Goal: Find specific page/section: Find specific page/section

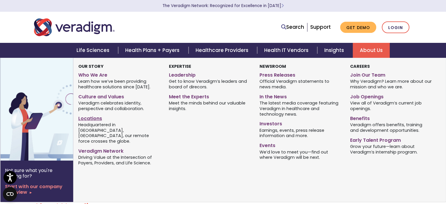
click at [84, 119] on link "Locations" at bounding box center [119, 117] width 82 height 9
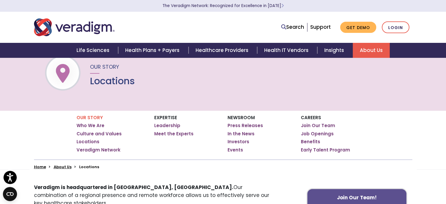
scroll to position [18, 0]
click at [168, 124] on link "Leadership" at bounding box center [167, 126] width 26 height 6
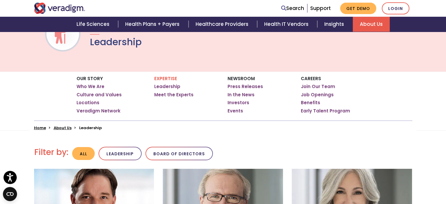
scroll to position [56, 0]
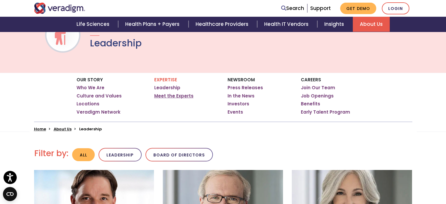
click at [168, 95] on link "Meet the Experts" at bounding box center [173, 96] width 39 height 6
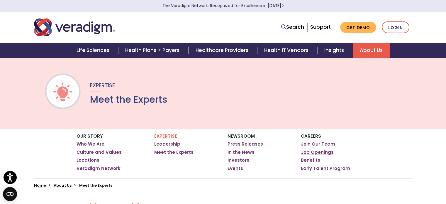
click at [322, 153] on link "Job Openings" at bounding box center [317, 152] width 33 height 6
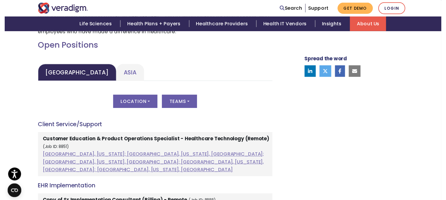
scroll to position [262, 0]
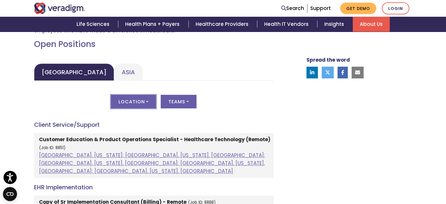
click at [139, 101] on button "Location" at bounding box center [133, 102] width 45 height 14
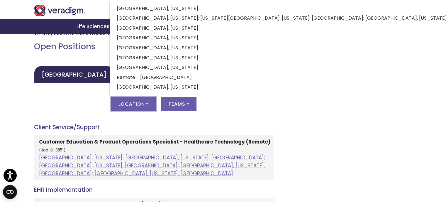
scroll to position [55, 0]
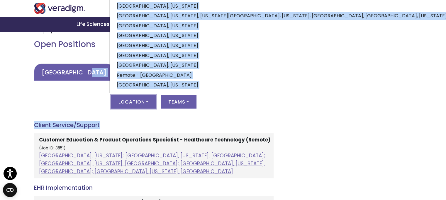
drag, startPoint x: 240, startPoint y: 124, endPoint x: 88, endPoint y: 74, distance: 159.2
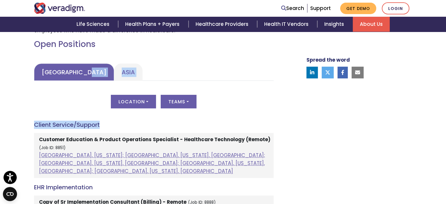
click at [88, 74] on link "[GEOGRAPHIC_DATA]" at bounding box center [74, 71] width 80 height 17
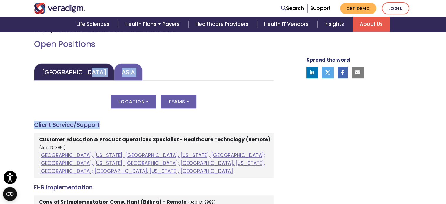
click at [114, 73] on link "Asia" at bounding box center [128, 71] width 28 height 17
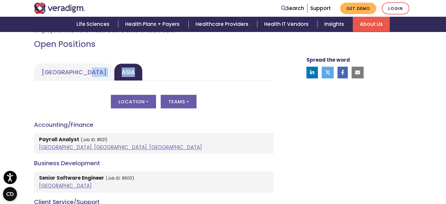
click at [143, 108] on div "Location All [GEOGRAPHIC_DATA], [GEOGRAPHIC_DATA] [GEOGRAPHIC_DATA] [GEOGRAPHIC…" at bounding box center [154, 105] width 240 height 21
click at [141, 102] on button "Location" at bounding box center [133, 102] width 45 height 14
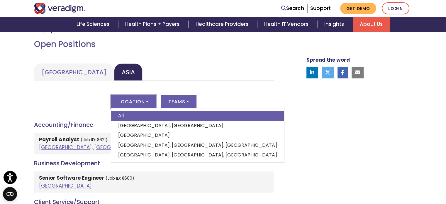
click at [263, 112] on div "Location All [GEOGRAPHIC_DATA], [GEOGRAPHIC_DATA] [GEOGRAPHIC_DATA] [GEOGRAPHIC…" at bounding box center [154, 105] width 240 height 21
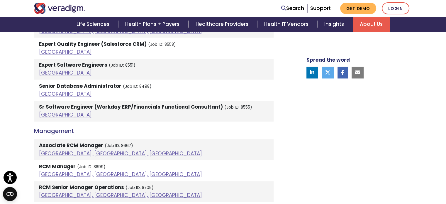
scroll to position [835, 0]
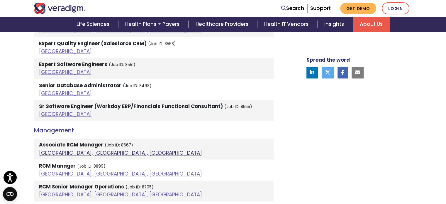
click at [72, 149] on link "[GEOGRAPHIC_DATA], [GEOGRAPHIC_DATA], [GEOGRAPHIC_DATA]" at bounding box center [120, 152] width 163 height 7
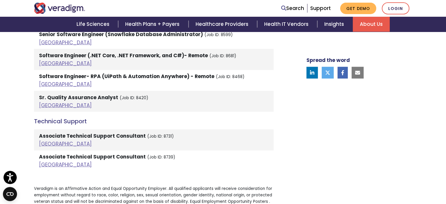
scroll to position [1165, 0]
click at [50, 141] on link "[GEOGRAPHIC_DATA]" at bounding box center [65, 144] width 53 height 7
